Goal: Navigation & Orientation: Understand site structure

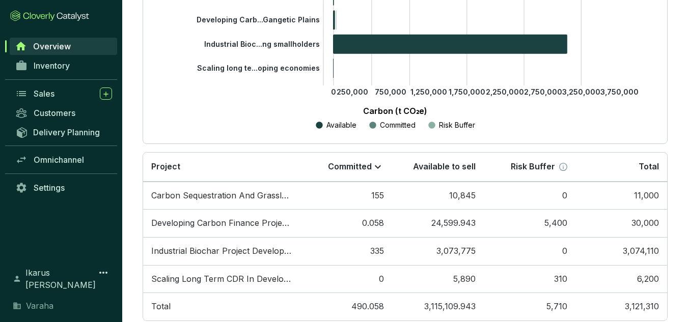
scroll to position [249, 0]
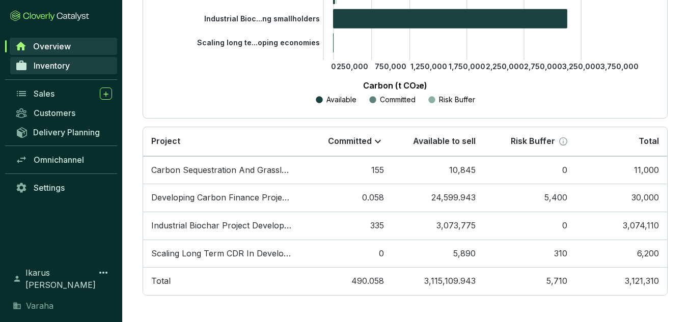
click at [74, 64] on link "Inventory" at bounding box center [63, 65] width 107 height 17
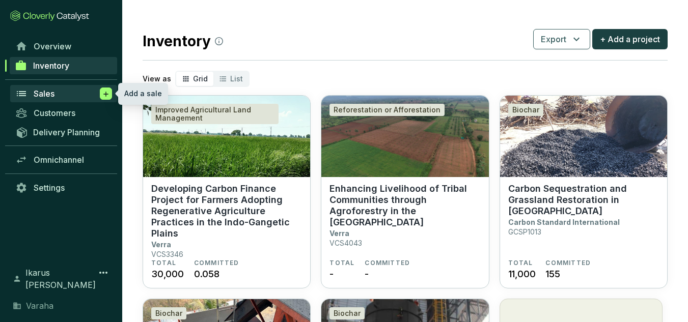
click at [101, 93] on span at bounding box center [106, 94] width 12 height 12
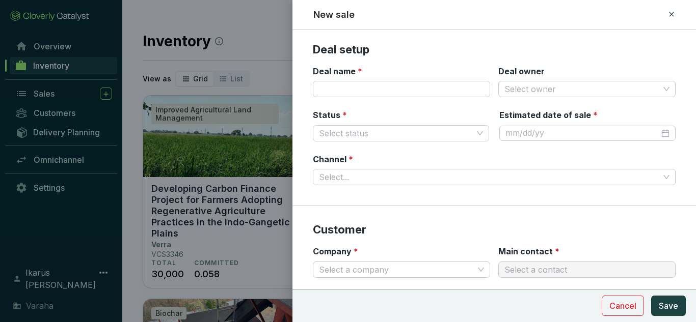
click at [671, 17] on icon at bounding box center [671, 14] width 8 height 12
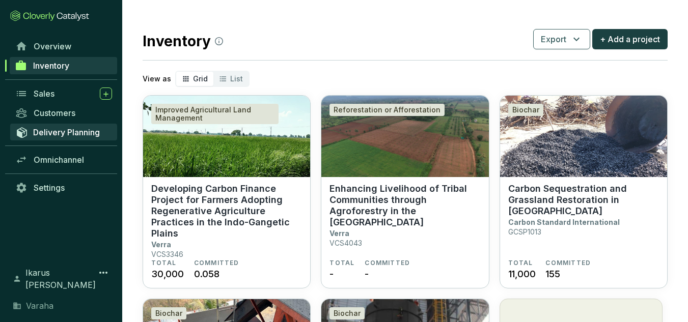
click at [52, 130] on span "Delivery Planning" at bounding box center [66, 132] width 67 height 10
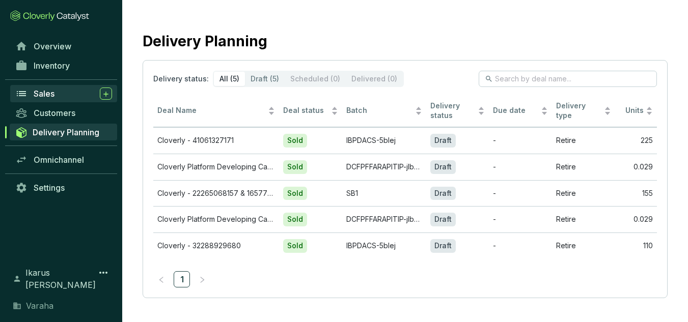
click at [46, 88] on div "Sales" at bounding box center [73, 94] width 78 height 12
